Goal: Information Seeking & Learning: Learn about a topic

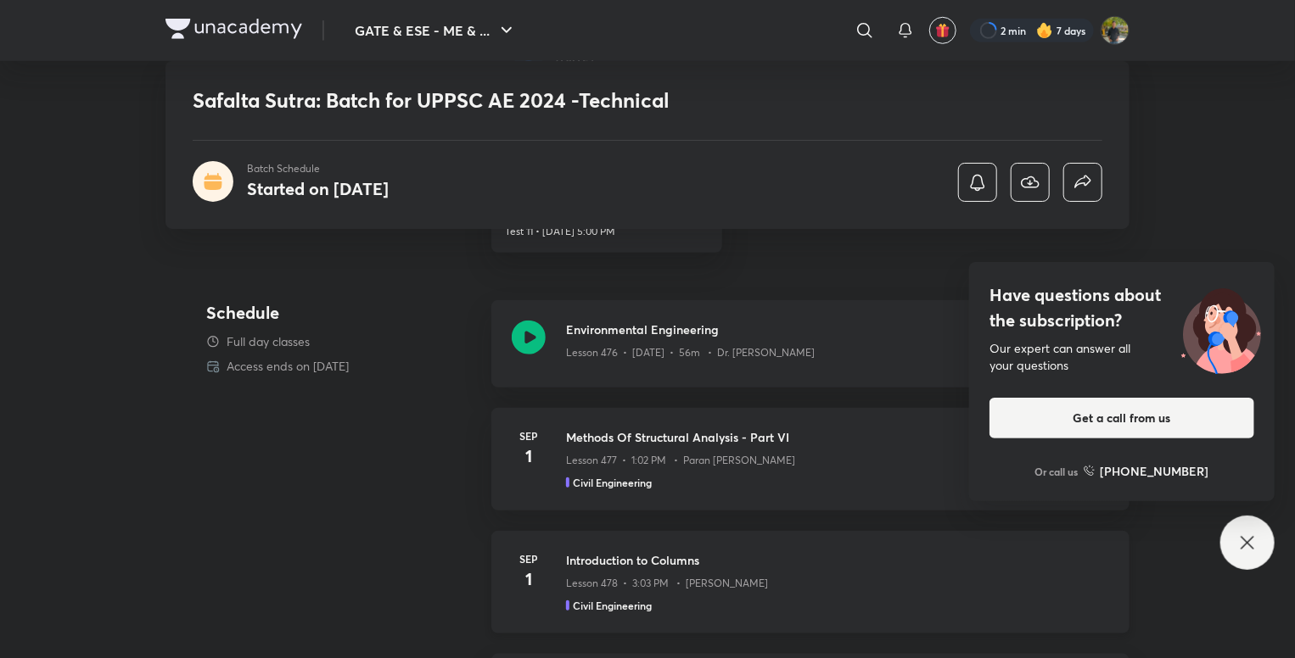
scroll to position [594, 0]
click at [716, 479] on div "Civil Engineering" at bounding box center [837, 483] width 543 height 15
drag, startPoint x: 635, startPoint y: 442, endPoint x: 655, endPoint y: 315, distance: 128.9
click at [635, 445] on h3 "Methods Of Structural Analysis - Part VI" at bounding box center [837, 438] width 543 height 18
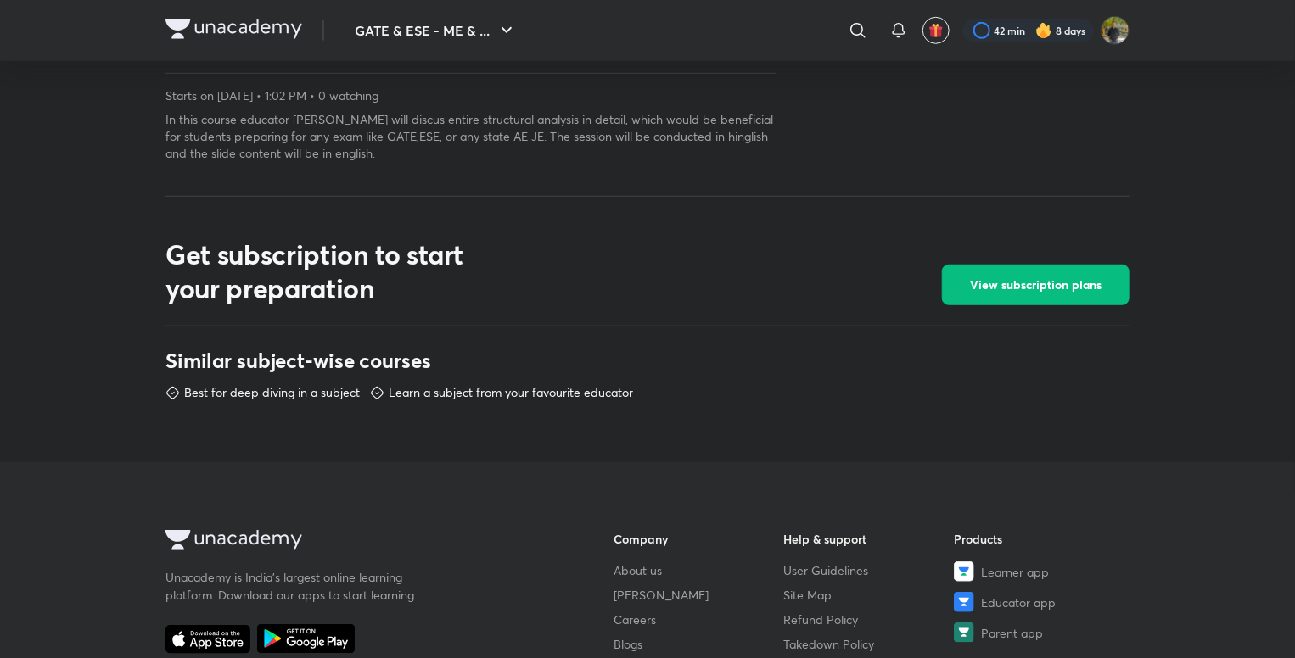
scroll to position [594, 0]
